Goal: Information Seeking & Learning: Learn about a topic

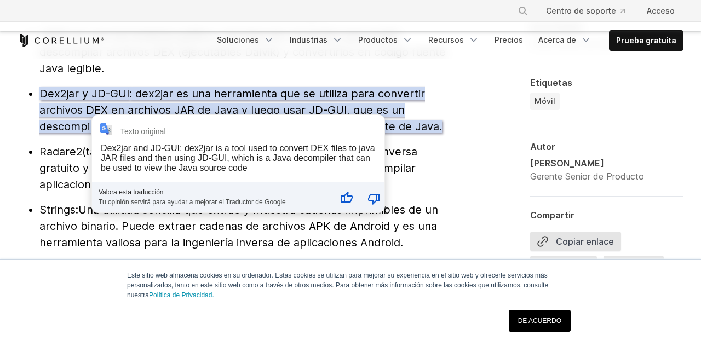
scroll to position [1391, 0]
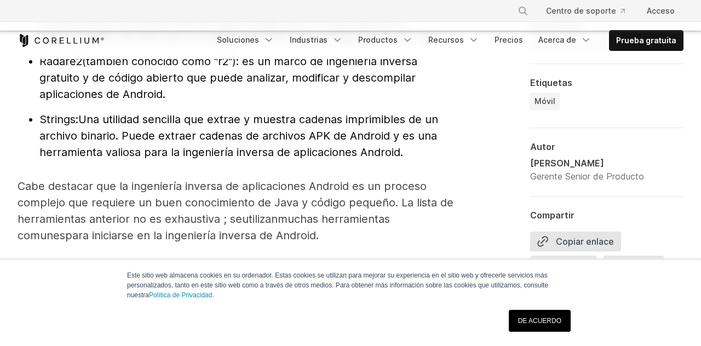
scroll to position [1478, 0]
click at [44, 125] on font "Strings:" at bounding box center [58, 118] width 39 height 13
copy font "Strings"
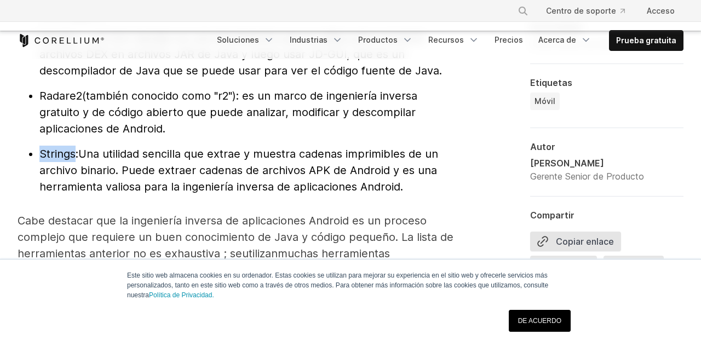
scroll to position [1435, 0]
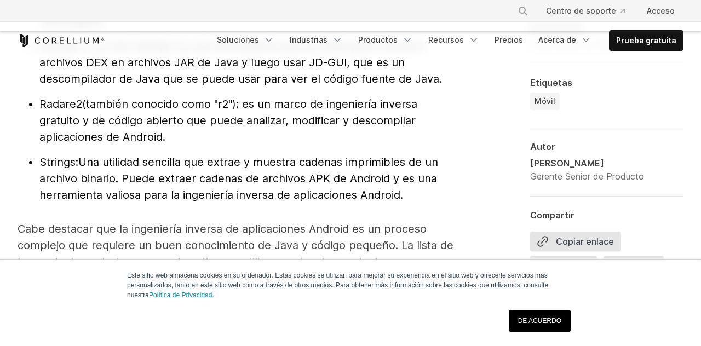
click at [48, 111] on font "Radare2" at bounding box center [60, 103] width 43 height 13
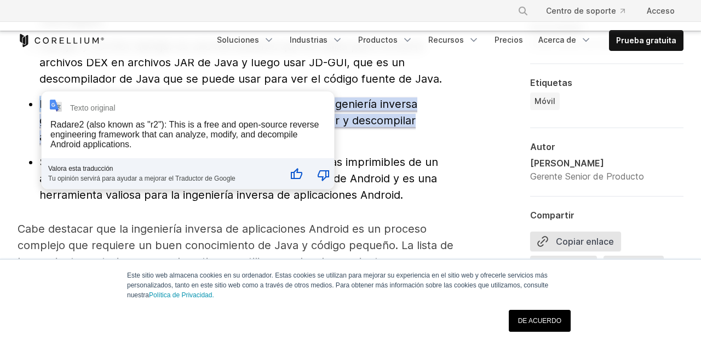
copy font "Radare2"
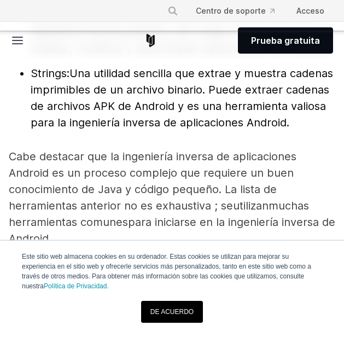
scroll to position [1550, 0]
